Goal: Navigation & Orientation: Find specific page/section

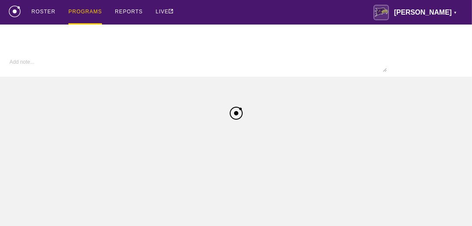
click at [204, 17] on div "ROSTER PROGRAMS REPORTS LIVE [PERSON_NAME] ▼ [PERSON_NAME][EMAIL_ADDRESS][PERSO…" at bounding box center [236, 12] width 454 height 25
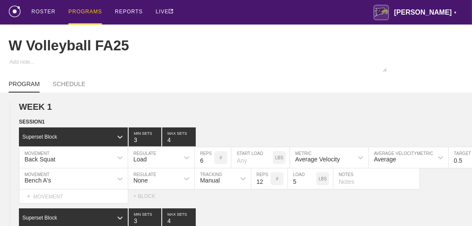
type input "W Volleyball FA25"
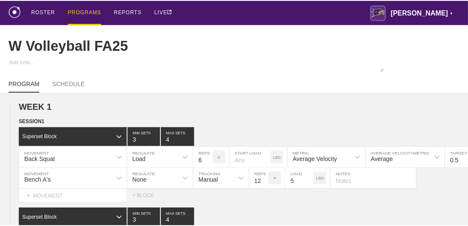
scroll to position [78, 0]
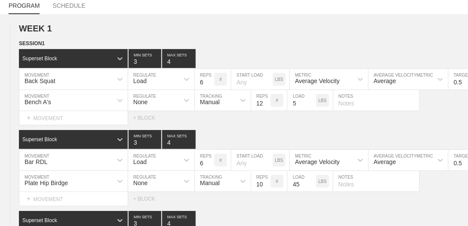
click at [263, 14] on div "PROGRAM SCHEDULE" at bounding box center [234, 4] width 450 height 19
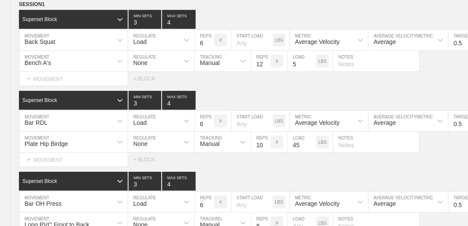
scroll to position [118, 0]
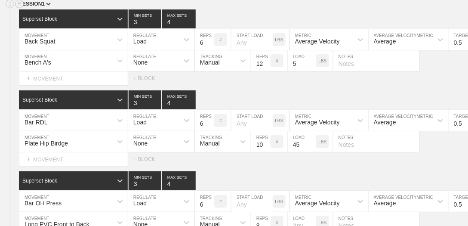
click at [262, 9] on div "SESSION 1" at bounding box center [243, 5] width 449 height 10
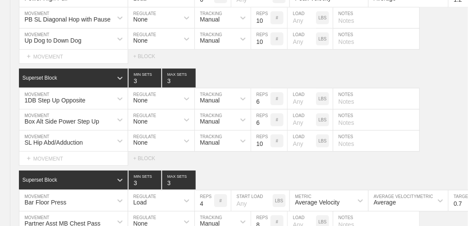
scroll to position [7216, 0]
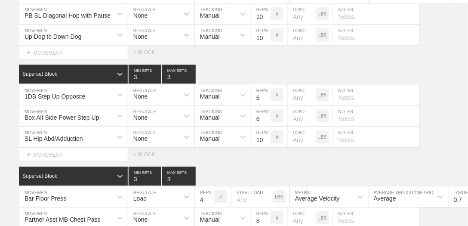
click at [257, 25] on div "SESSION 3 Superset Block 3 MIN SETS 3 MAX SETS DUPLICATE INSERT MOVEMENT AFTER …" at bounding box center [234, 159] width 468 height 412
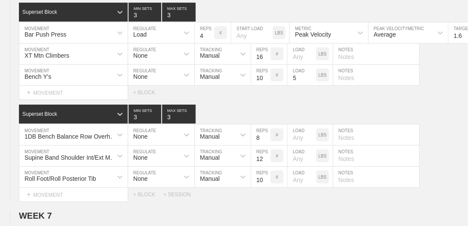
scroll to position [0, 0]
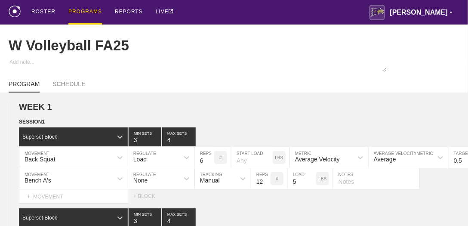
click at [95, 11] on div "PROGRAMS" at bounding box center [85, 12] width 34 height 25
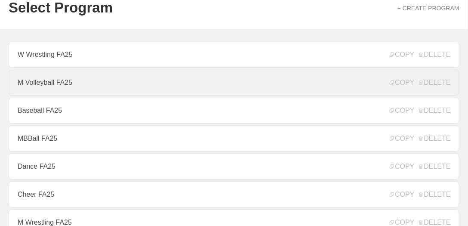
scroll to position [49, 0]
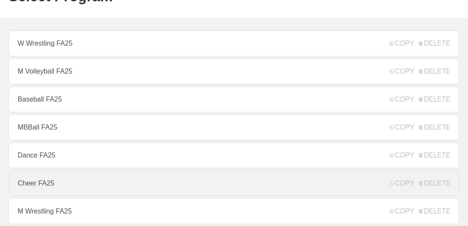
click at [74, 180] on link "Cheer FA25" at bounding box center [234, 183] width 450 height 26
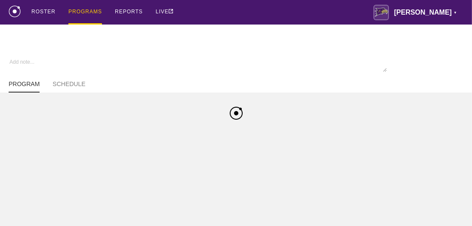
type textarea "x"
type input "Cheer FA25"
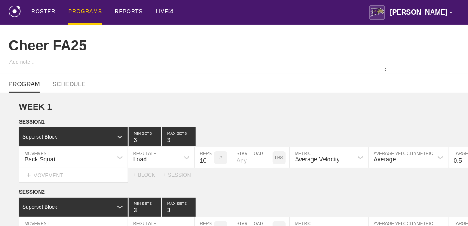
click at [261, 19] on div "ROSTER PROGRAMS REPORTS LIVE [PERSON_NAME] ▼ [PERSON_NAME][EMAIL_ADDRESS][PERSO…" at bounding box center [234, 12] width 450 height 25
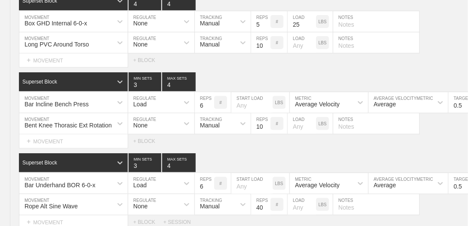
scroll to position [5055, 0]
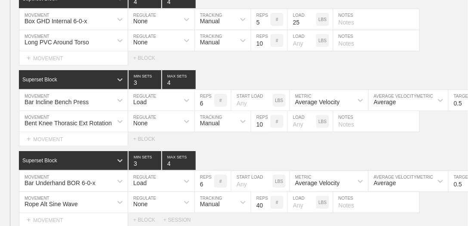
click at [222, 49] on div "SESSION 2 Superset Block 3 MIN SETS 4 MAX SETS DUPLICATE INSERT MOVEMENT AFTER …" at bounding box center [234, 63] width 468 height 328
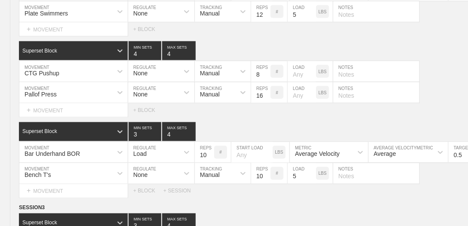
scroll to position [0, 0]
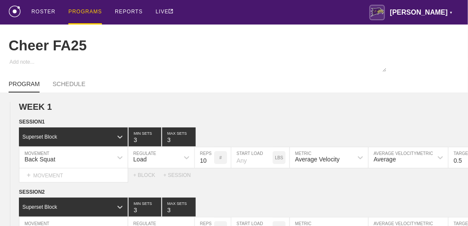
click at [88, 8] on div "PROGRAMS" at bounding box center [85, 12] width 34 height 25
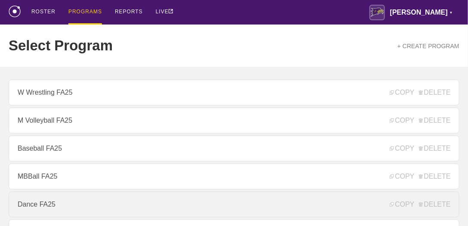
click at [77, 199] on link "Dance FA25" at bounding box center [234, 204] width 450 height 26
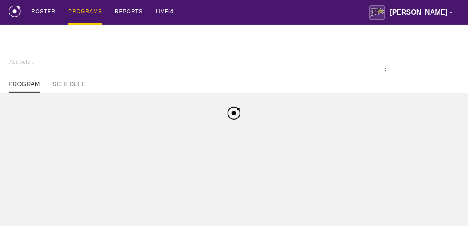
click at [40, 92] on html "ROSTER PROGRAMS REPORTS LIVE [PERSON_NAME] ▼ [PERSON_NAME][EMAIL_ADDRESS][PERSO…" at bounding box center [234, 46] width 468 height 92
click at [259, 12] on div "ROSTER PROGRAMS REPORTS LIVE [PERSON_NAME] ▼ [PERSON_NAME][EMAIL_ADDRESS][PERSO…" at bounding box center [236, 12] width 454 height 25
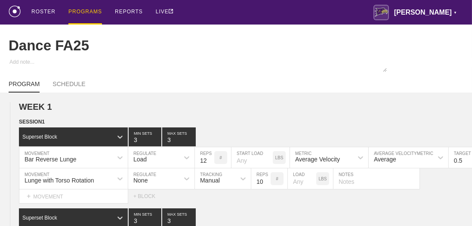
type textarea "x"
type input "Dance FA25"
click at [259, 12] on div "ROSTER PROGRAMS REPORTS LIVE [PERSON_NAME] ▼ [PERSON_NAME][EMAIL_ADDRESS][PERSO…" at bounding box center [234, 12] width 450 height 25
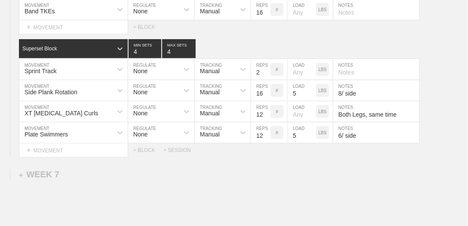
scroll to position [4176, 0]
